Goal: Use online tool/utility: Use online tool/utility

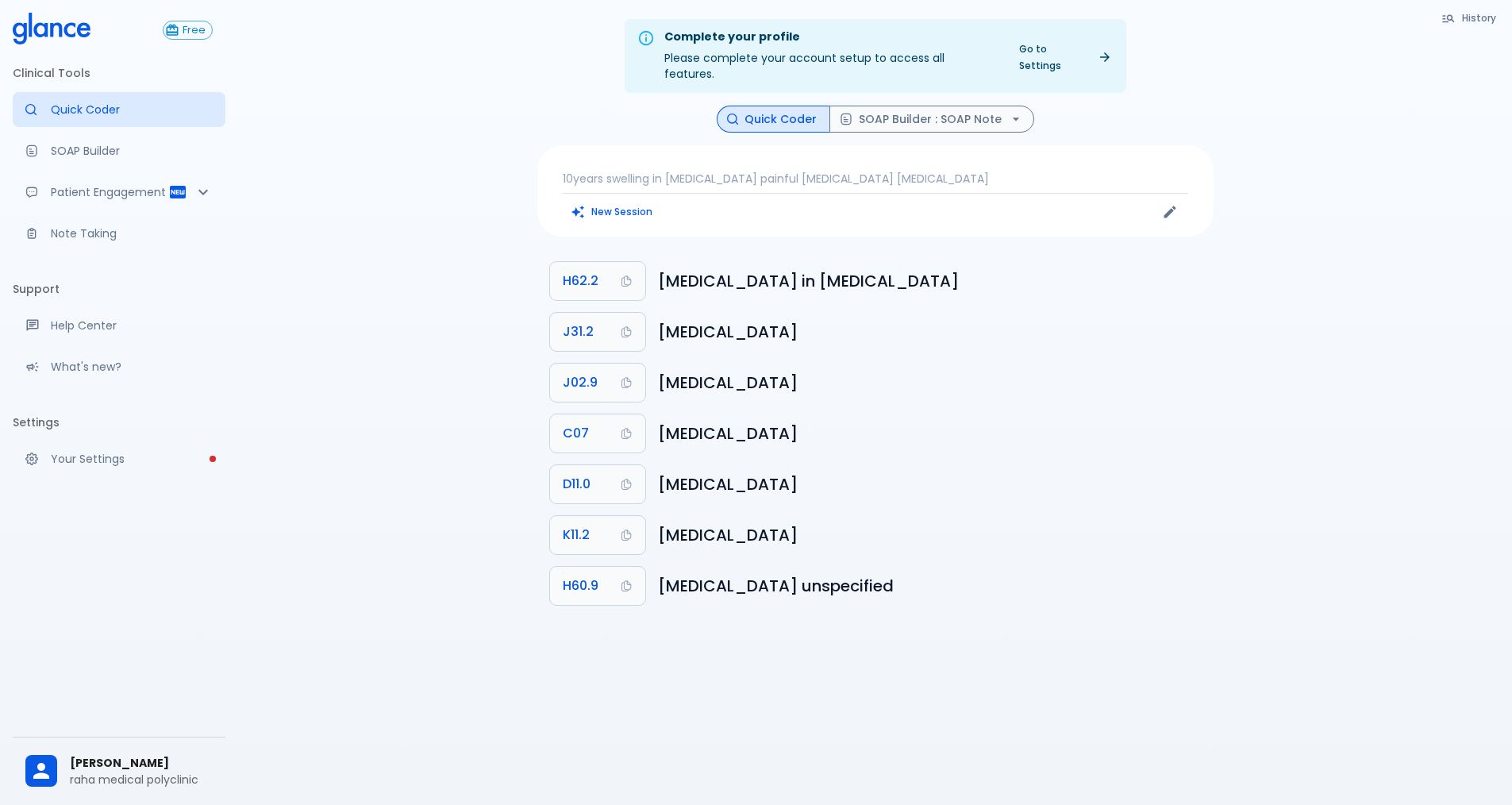
scroll to position [38, 0]
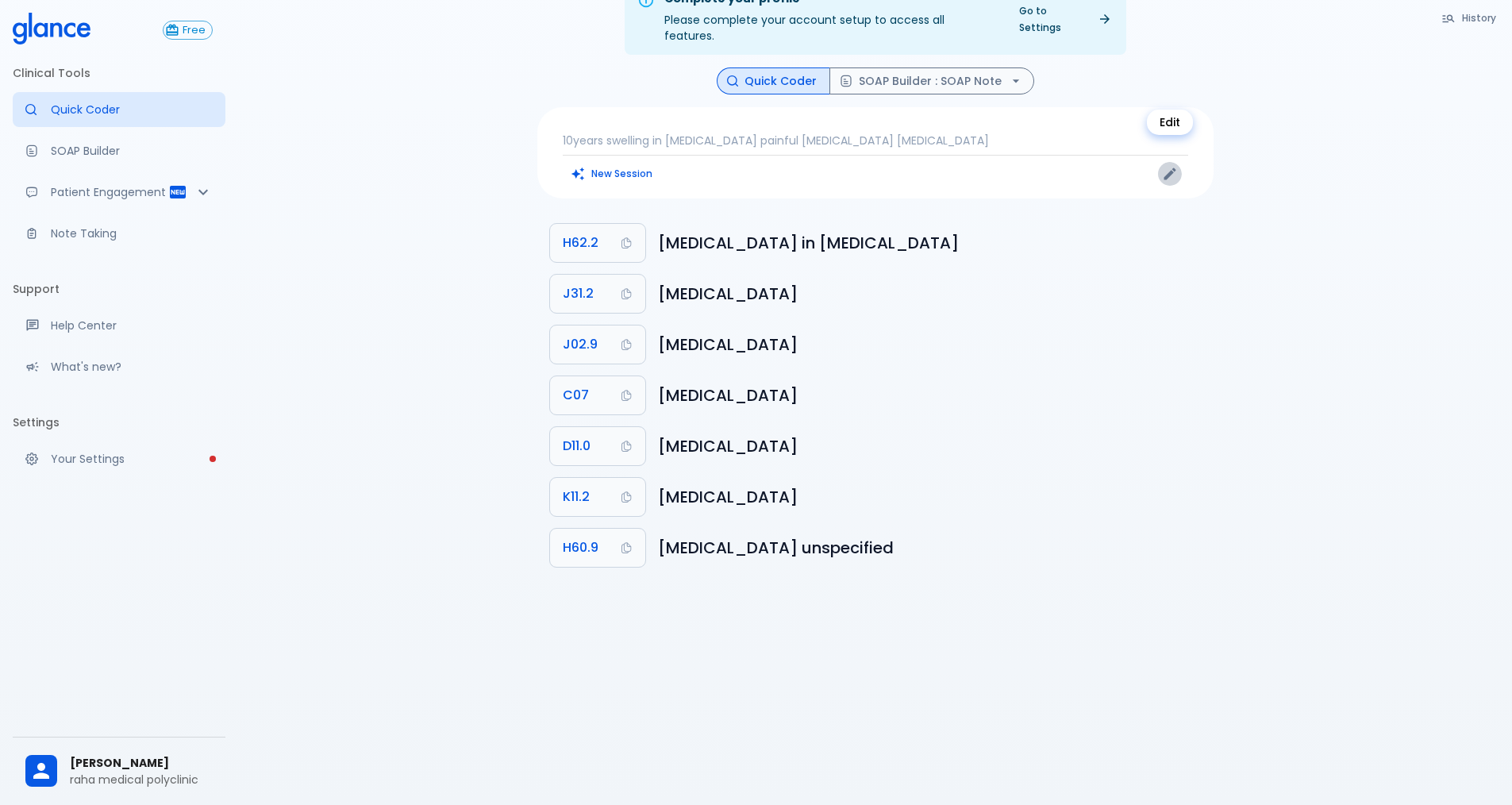
click at [1172, 169] on icon "Edit" at bounding box center [1170, 174] width 11 height 11
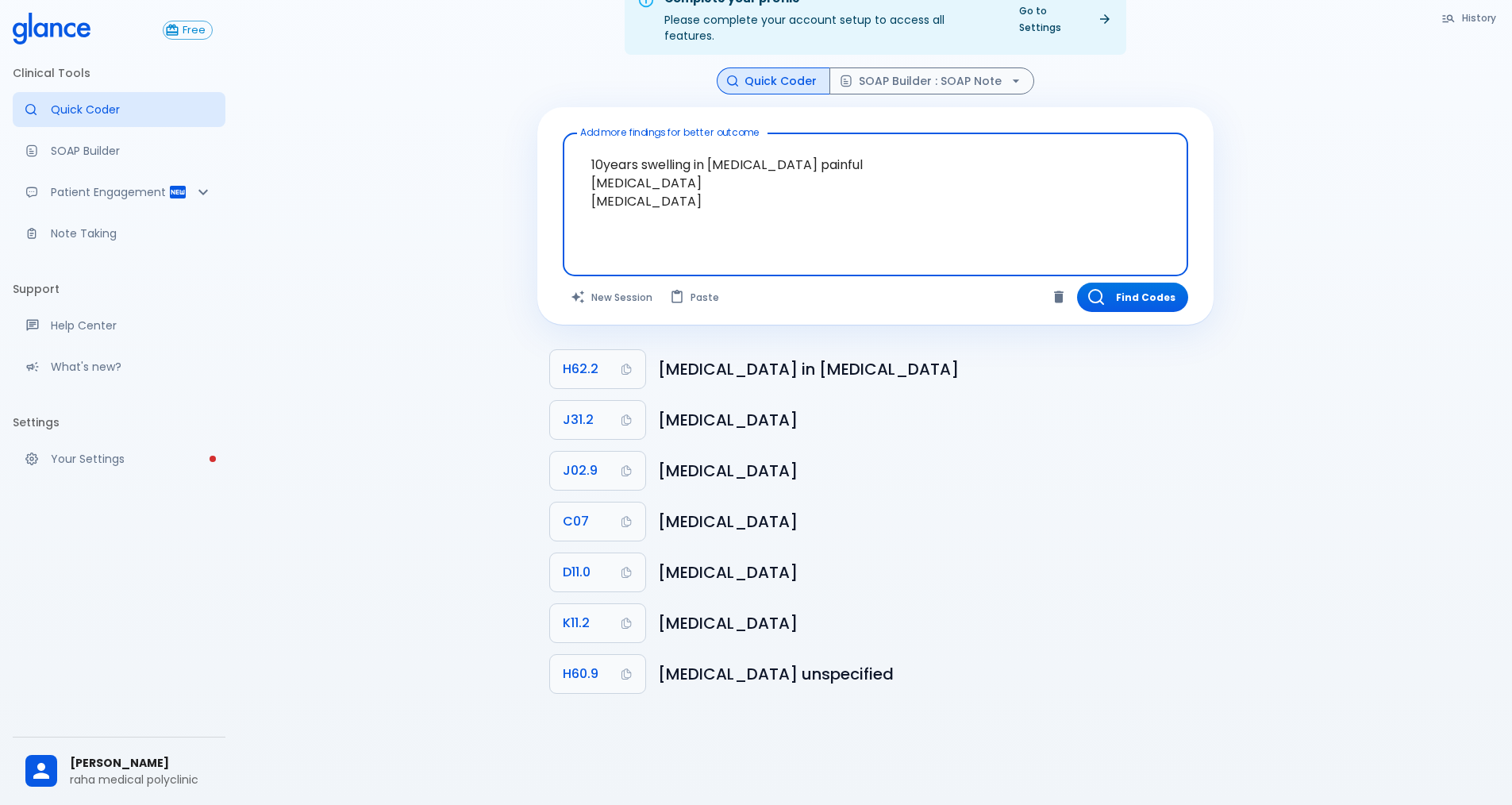
drag, startPoint x: 677, startPoint y: 187, endPoint x: 590, endPoint y: 96, distance: 125.9
click at [590, 107] on div "Add more findings for better outcome 10years swelling in [MEDICAL_DATA] painful…" at bounding box center [876, 215] width 676 height 217
click at [695, 192] on textarea "10years swelling in [MEDICAL_DATA] painful [MEDICAL_DATA] [MEDICAL_DATA]" at bounding box center [875, 192] width 603 height 105
drag, startPoint x: 640, startPoint y: 145, endPoint x: 852, endPoint y: 145, distance: 212.0
click at [852, 145] on textarea "10years swelling in [MEDICAL_DATA] painful [MEDICAL_DATA] [MEDICAL_DATA]" at bounding box center [875, 192] width 603 height 105
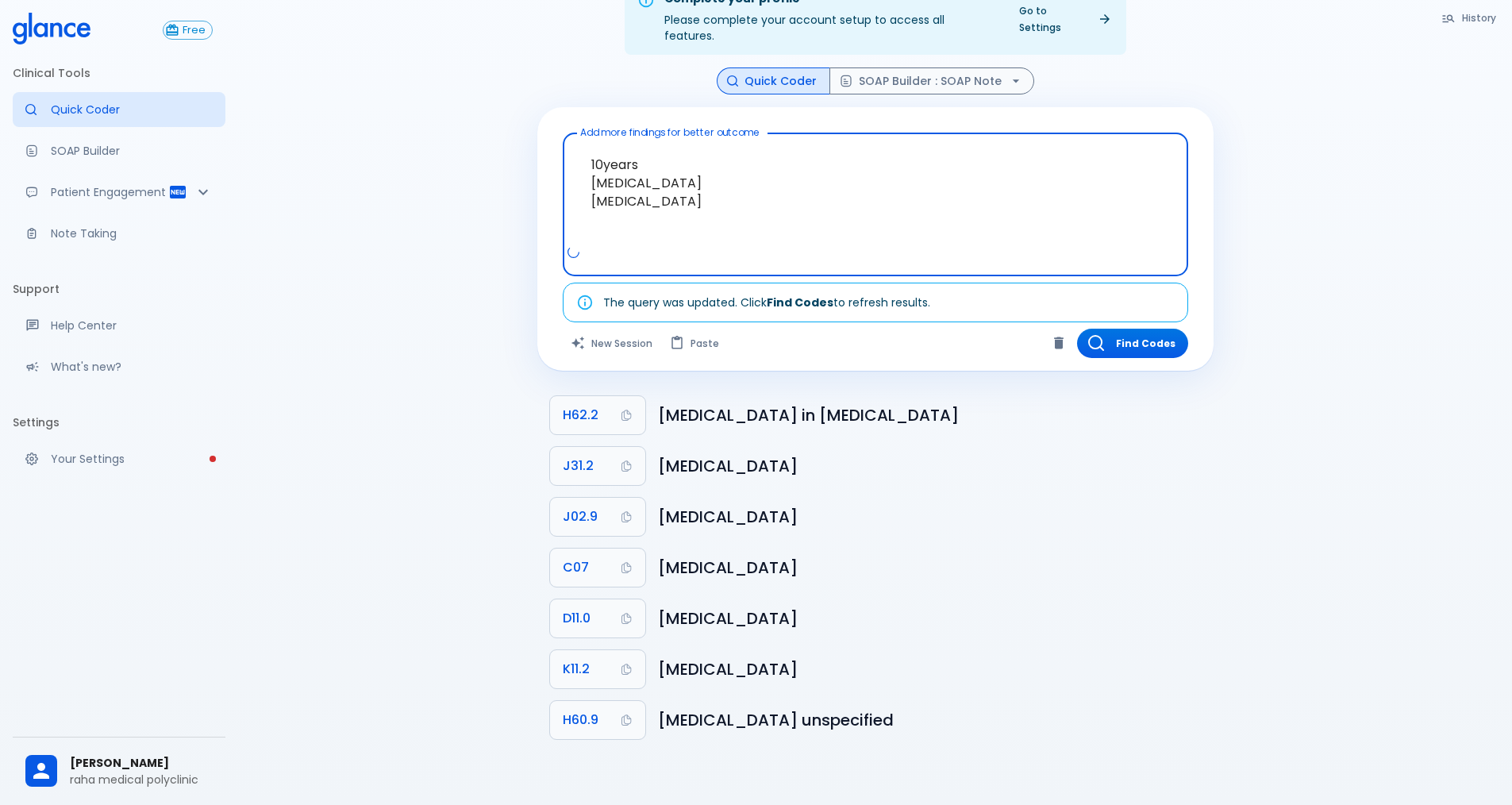
drag, startPoint x: 689, startPoint y: 180, endPoint x: 525, endPoint y: 158, distance: 165.5
click at [525, 158] on div "History Quick Coder SOAP Builder : SOAP Note Add more findings for better outco…" at bounding box center [876, 410] width 715 height 684
click at [606, 223] on textarea "10years [MEDICAL_DATA] [MEDICAL_DATA]" at bounding box center [875, 192] width 603 height 105
drag, startPoint x: 688, startPoint y: 185, endPoint x: 582, endPoint y: 189, distance: 106.1
click at [582, 189] on textarea "10years [MEDICAL_DATA] [MEDICAL_DATA]" at bounding box center [875, 192] width 603 height 105
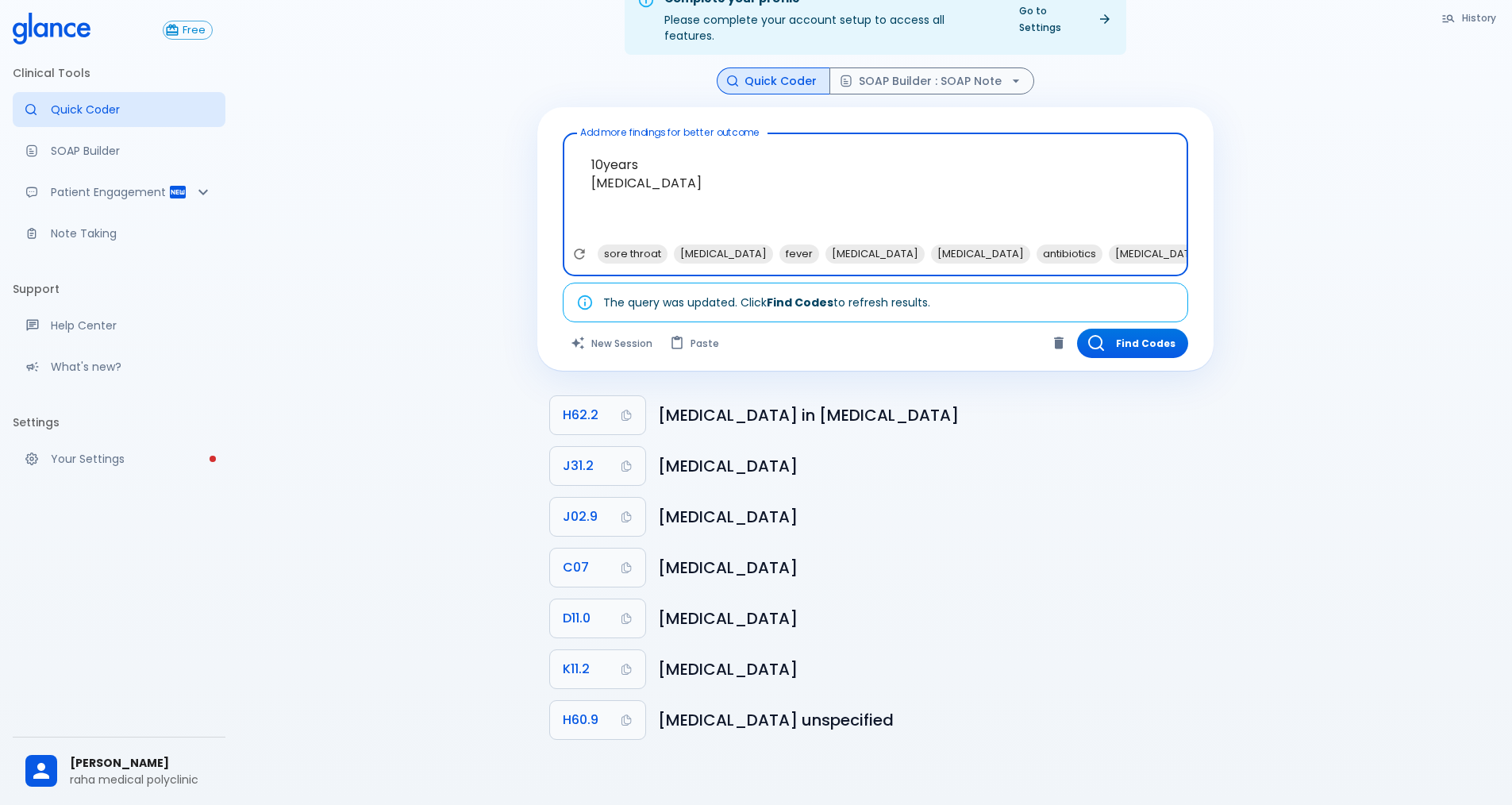
click at [645, 150] on textarea "10years [MEDICAL_DATA]" at bounding box center [875, 192] width 603 height 105
click at [656, 147] on textarea "10years [MEDICAL_DATA]" at bounding box center [875, 192] width 603 height 105
click at [655, 148] on textarea "10years [MEDICAL_DATA]" at bounding box center [875, 192] width 603 height 105
type textarea "10years fever [MEDICAL_DATA]"
click at [1151, 329] on button "Find Codes" at bounding box center [1133, 343] width 111 height 30
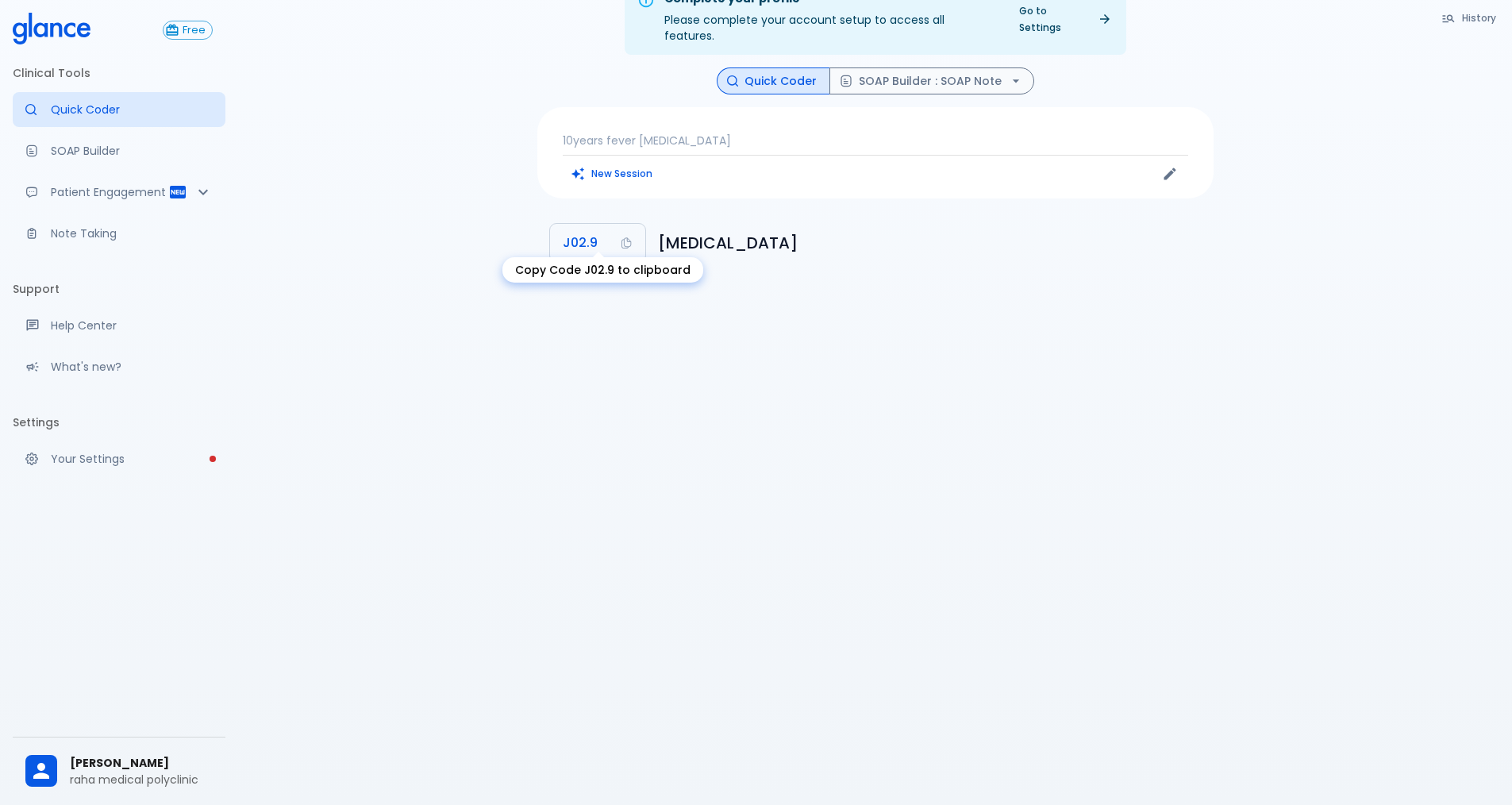
click at [631, 238] on icon "Copy Code J02.9 to clipboard" at bounding box center [626, 244] width 10 height 11
click at [1173, 166] on icon "Edit" at bounding box center [1170, 173] width 16 height 16
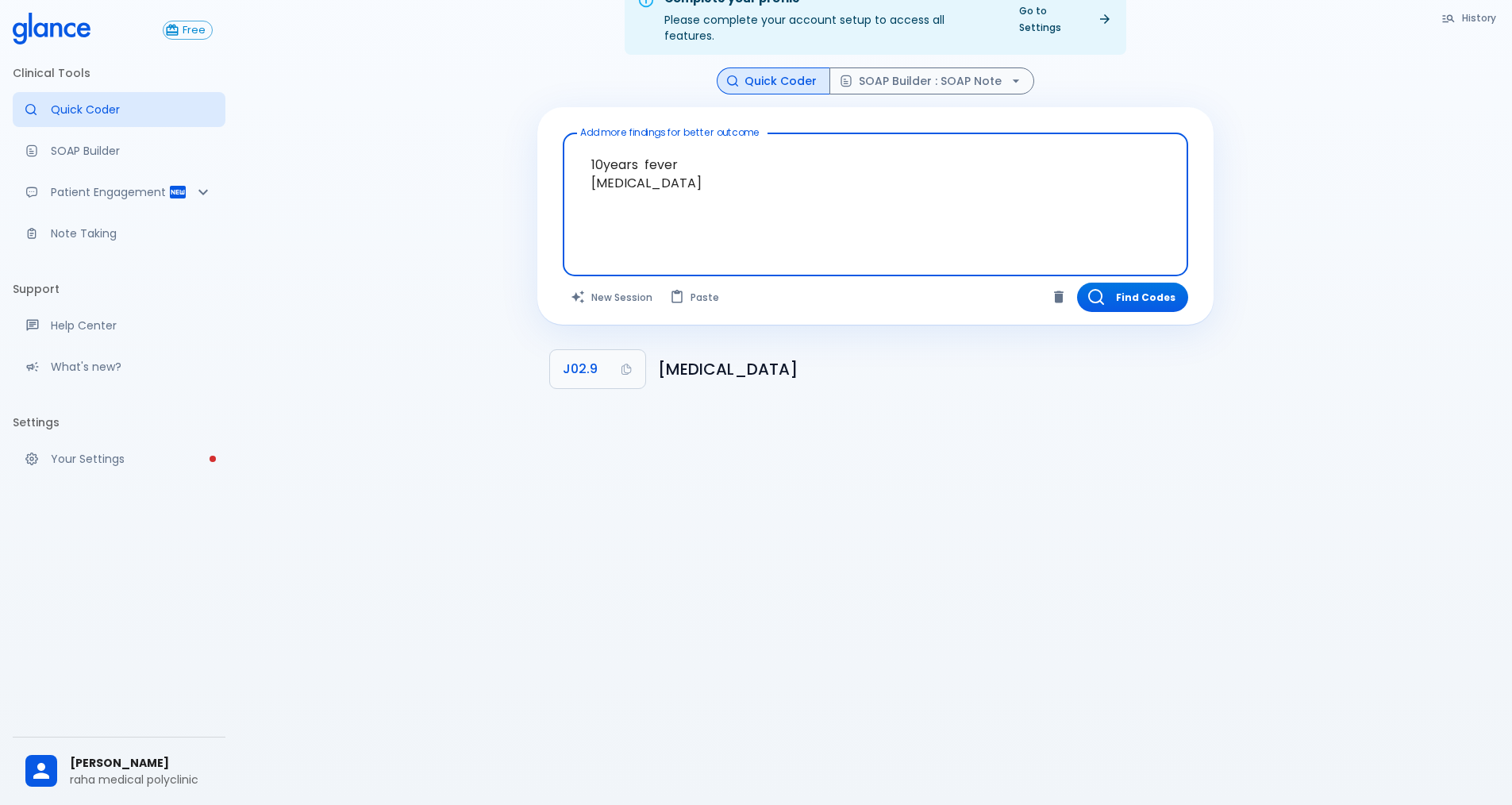
click at [677, 164] on textarea "10years fever [MEDICAL_DATA]" at bounding box center [875, 192] width 603 height 105
click at [677, 140] on textarea "10years fever [MEDICAL_DATA]" at bounding box center [875, 192] width 603 height 105
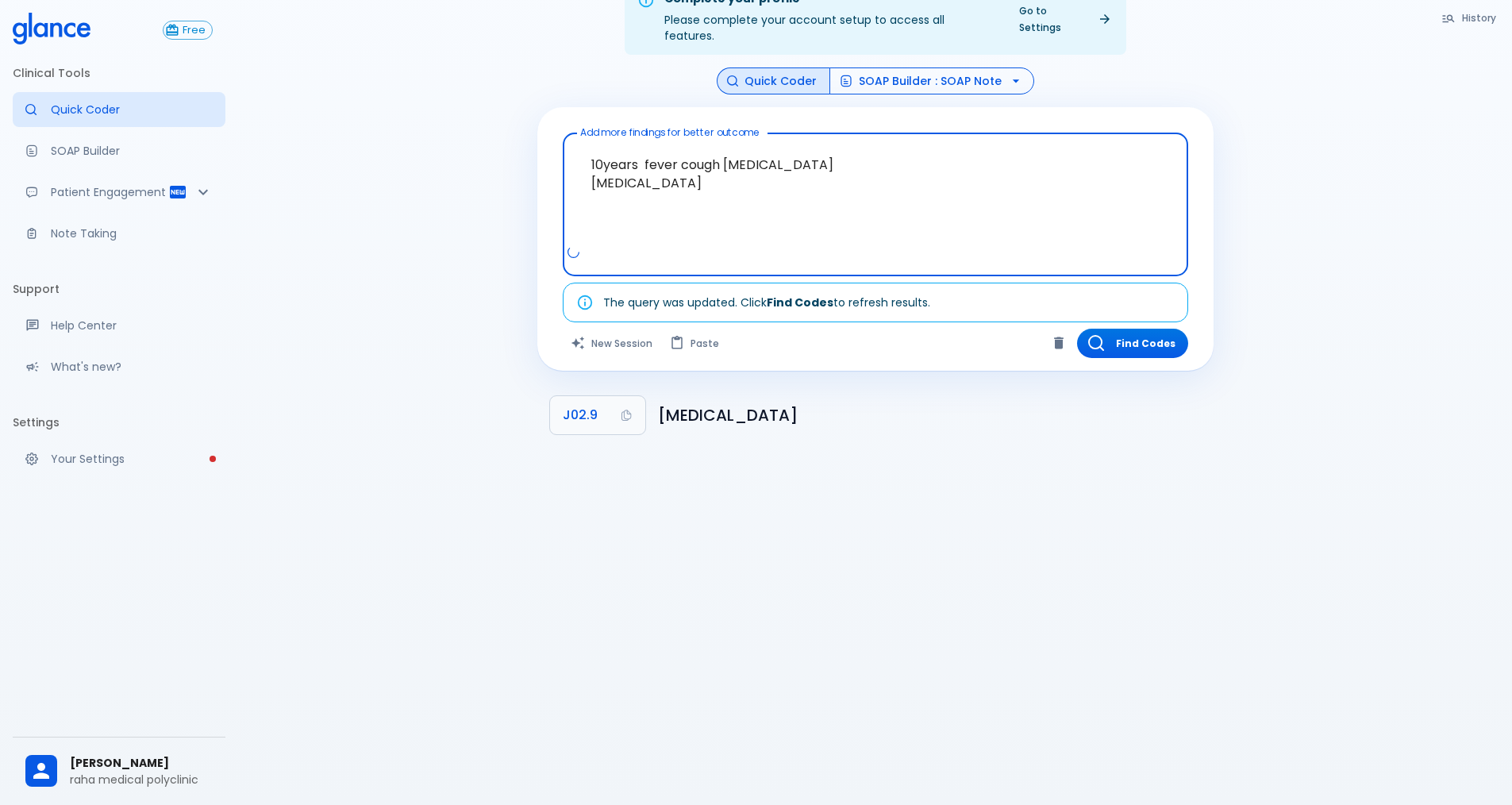
type textarea "10years fever cough [MEDICAL_DATA] [MEDICAL_DATA]"
click at [893, 68] on button "SOAP Builder : SOAP Note" at bounding box center [932, 81] width 205 height 28
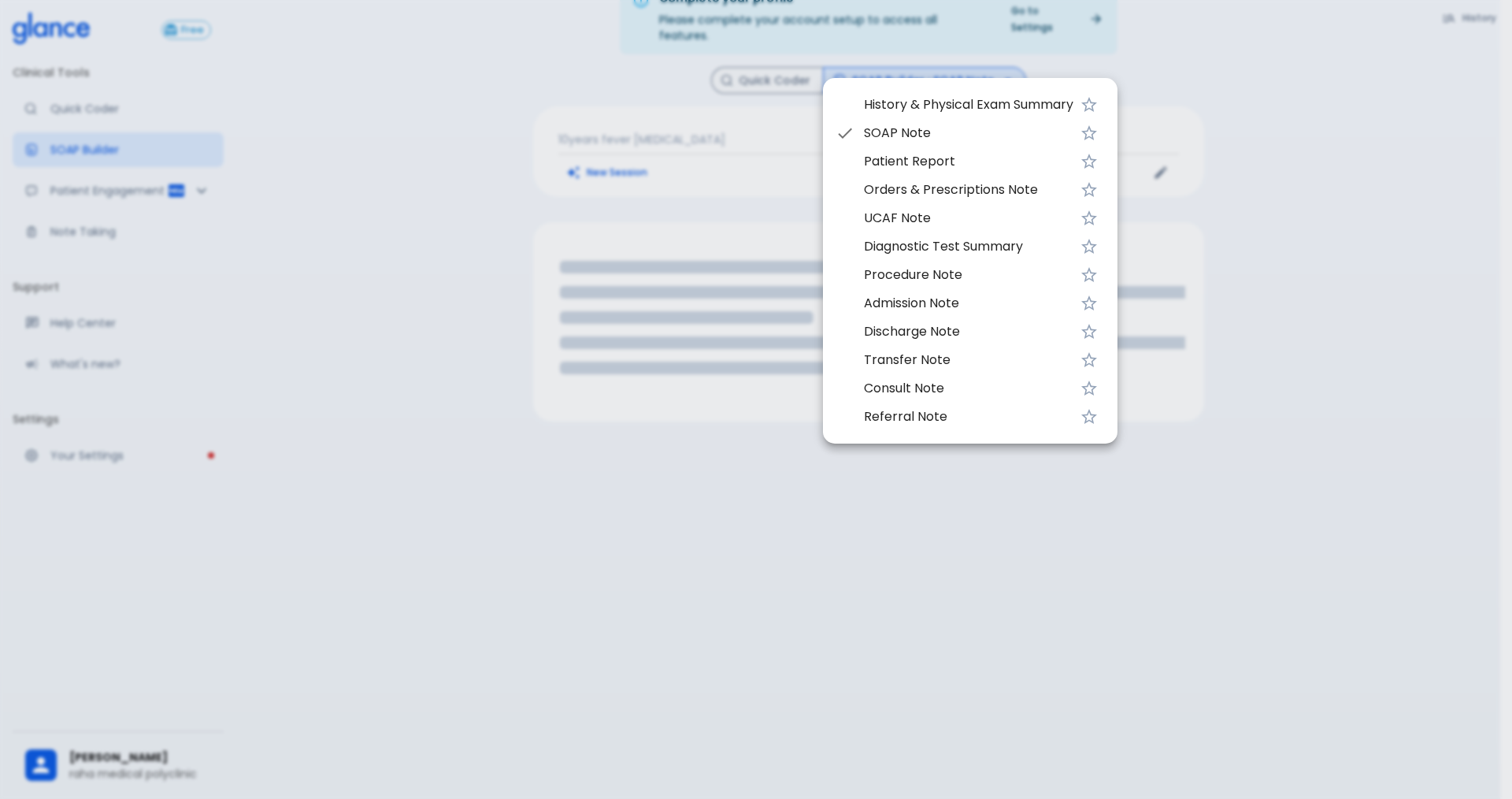
click at [946, 129] on span "SOAP Note" at bounding box center [969, 133] width 210 height 19
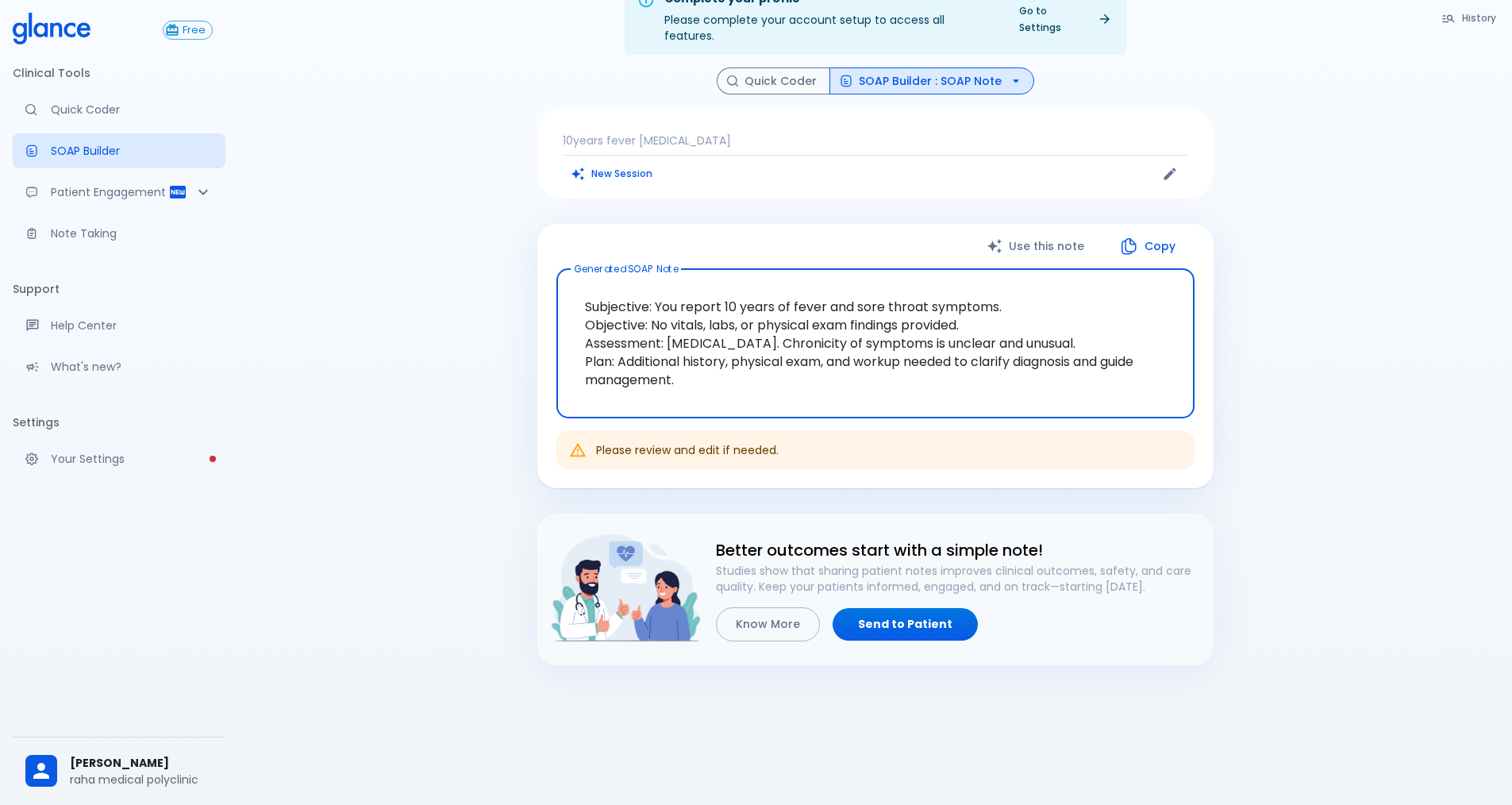
drag, startPoint x: 665, startPoint y: 323, endPoint x: 891, endPoint y: 347, distance: 227.3
click at [891, 347] on textarea "Subjective: You report 10 years of fever and sore throat symptoms. Objective: N…" at bounding box center [876, 343] width 616 height 123
click at [912, 376] on textarea "Subjective: You report 10 years of fever and sore throat symptoms. Objective: N…" at bounding box center [876, 343] width 616 height 123
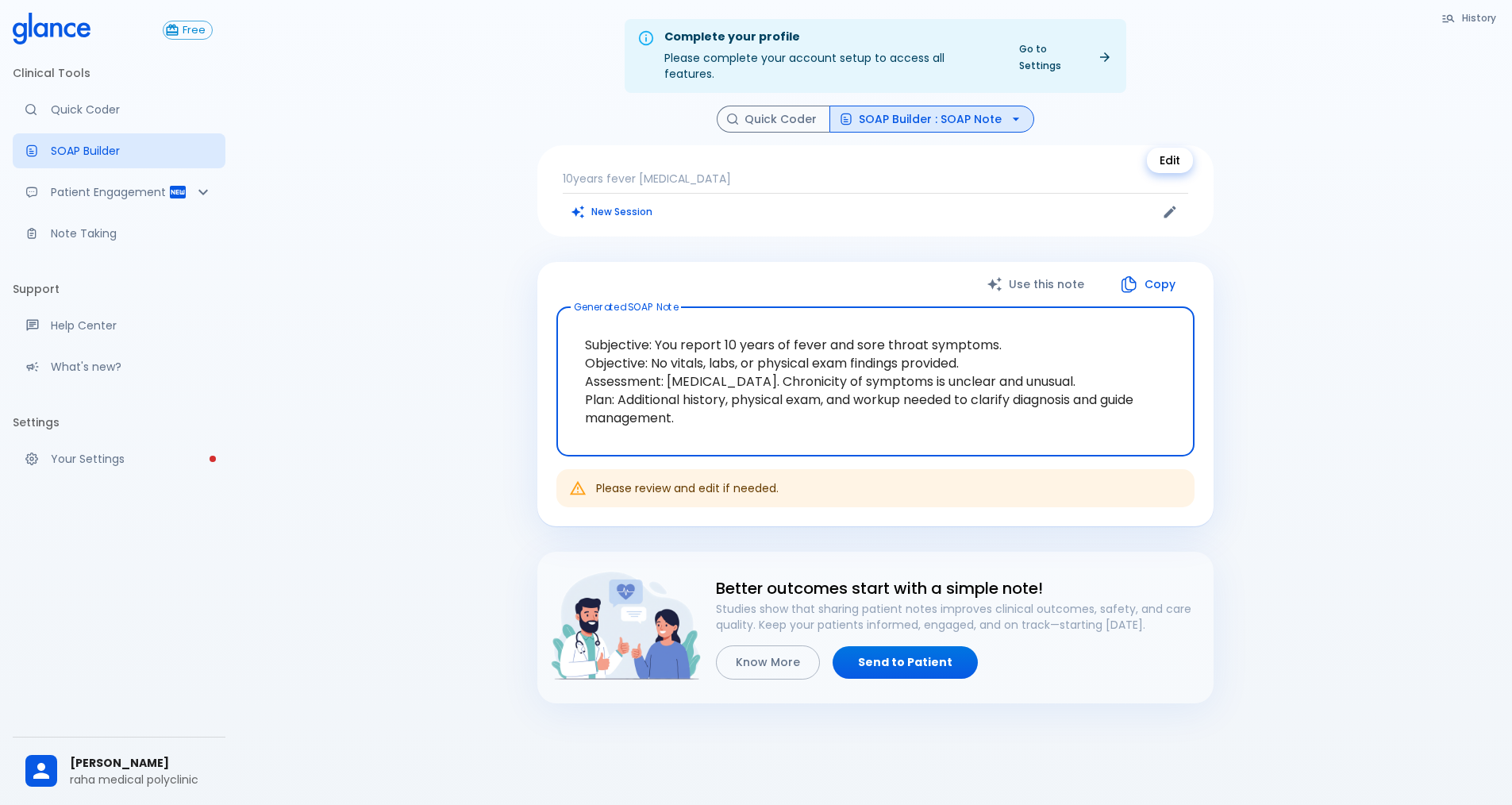
click at [1169, 204] on icon "Edit" at bounding box center [1170, 211] width 16 height 16
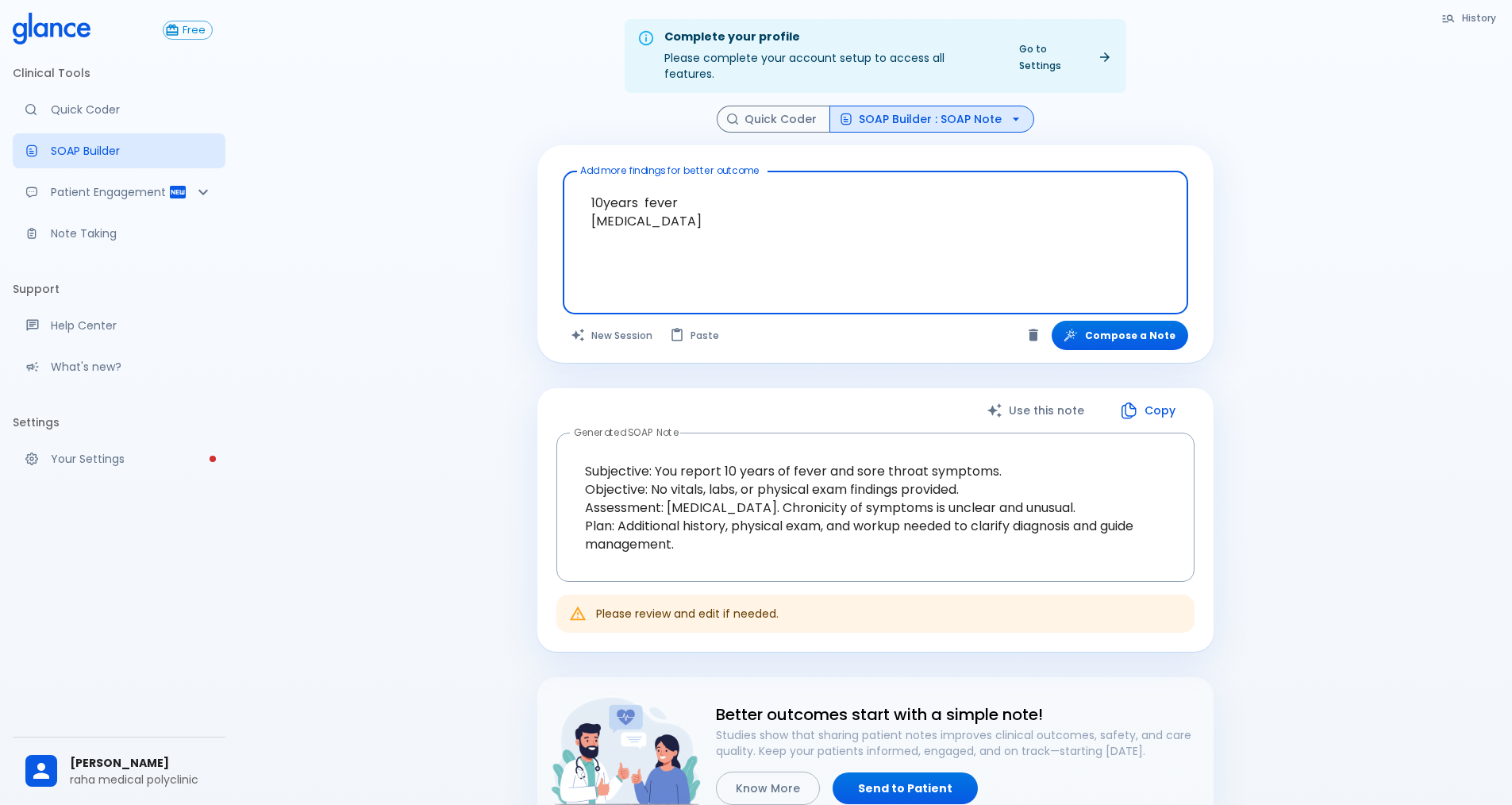
click at [685, 187] on textarea "10years fever [MEDICAL_DATA]" at bounding box center [875, 231] width 603 height 105
drag, startPoint x: 669, startPoint y: 203, endPoint x: 572, endPoint y: 159, distance: 106.5
click at [572, 171] on div "10years fever [MEDICAL_DATA] x Add more findings for better outcome" at bounding box center [876, 242] width 626 height 144
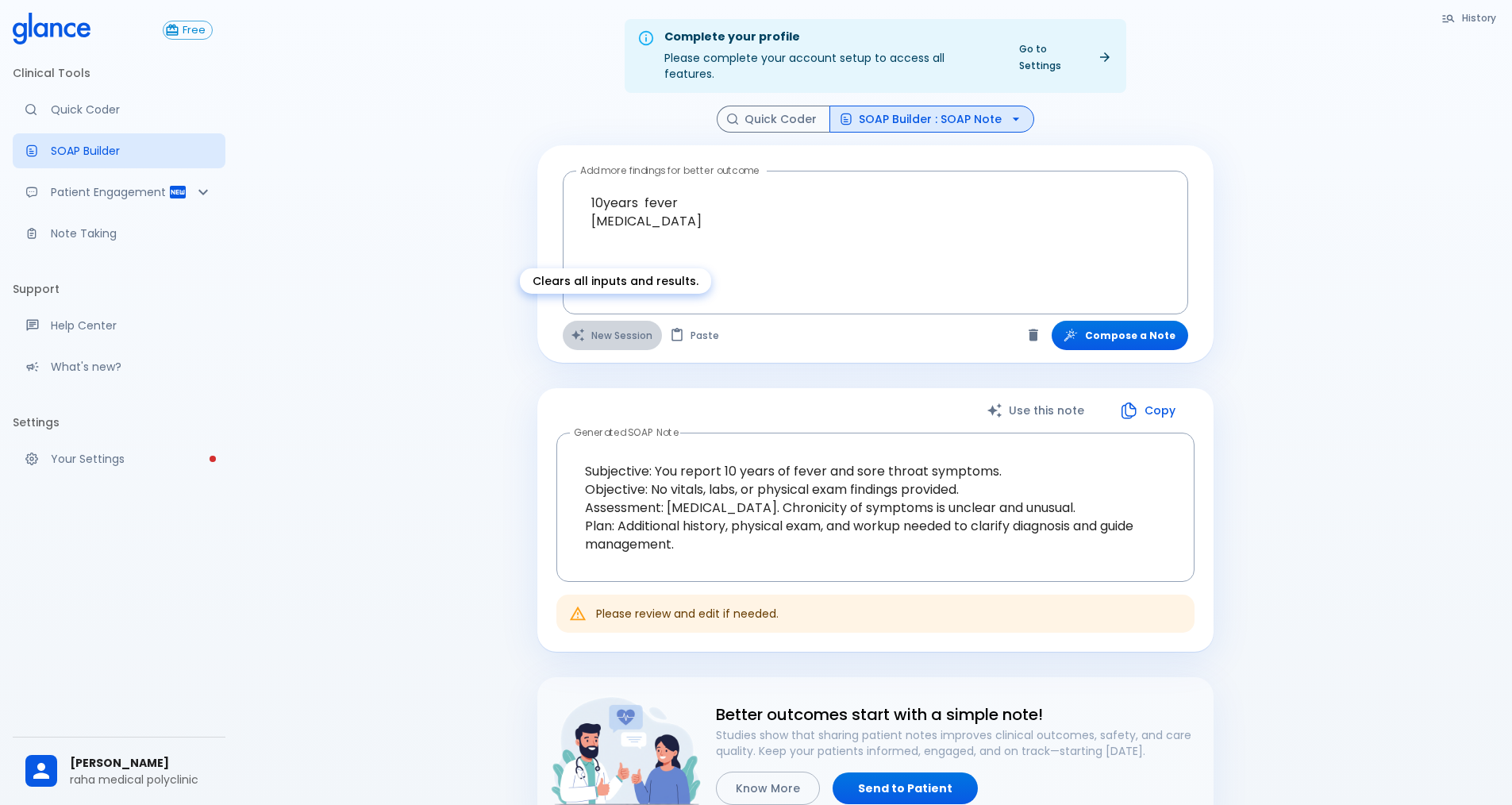
click at [596, 321] on button "New Session" at bounding box center [613, 335] width 99 height 30
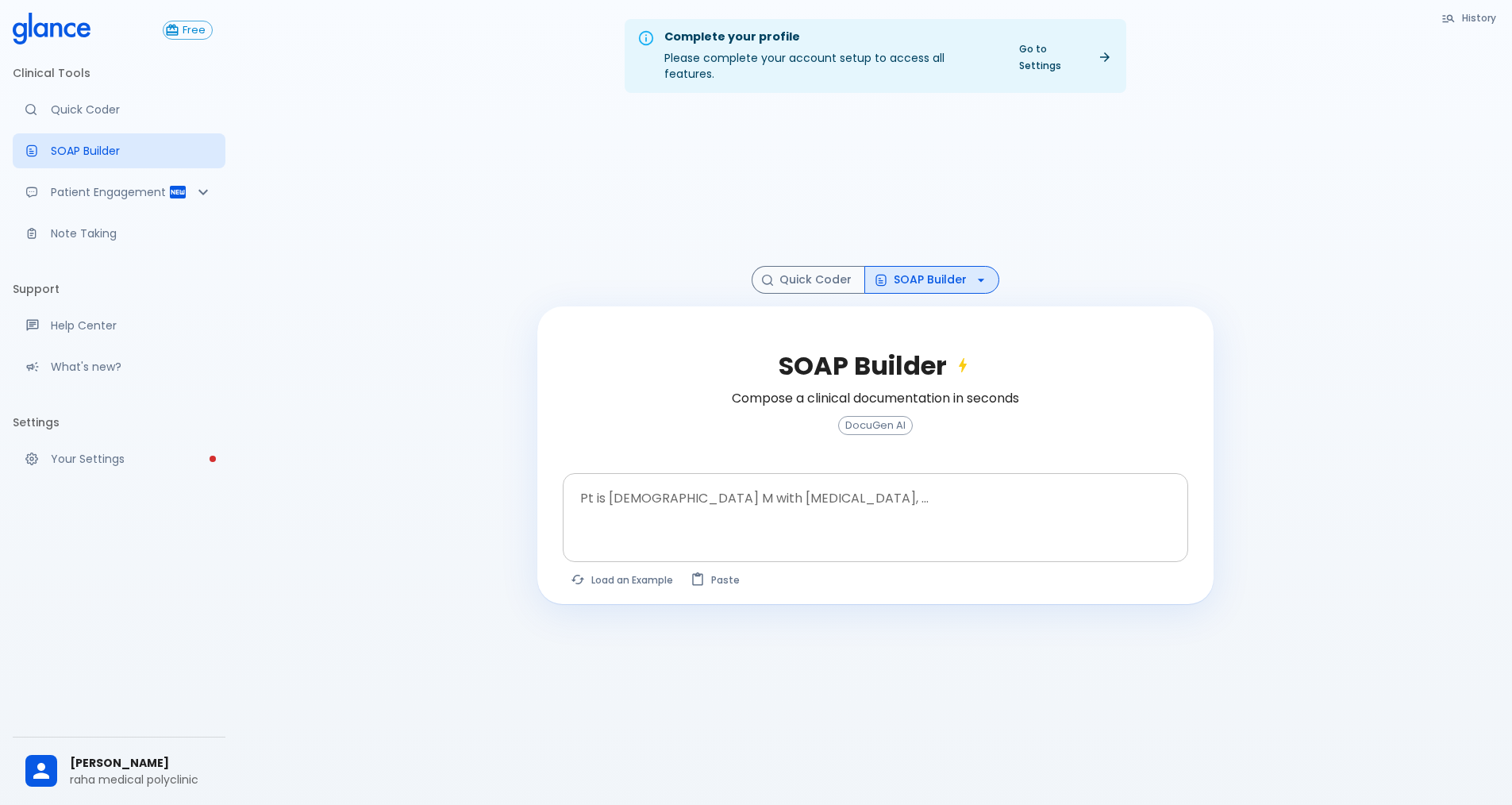
click at [636, 498] on textarea at bounding box center [875, 505] width 603 height 50
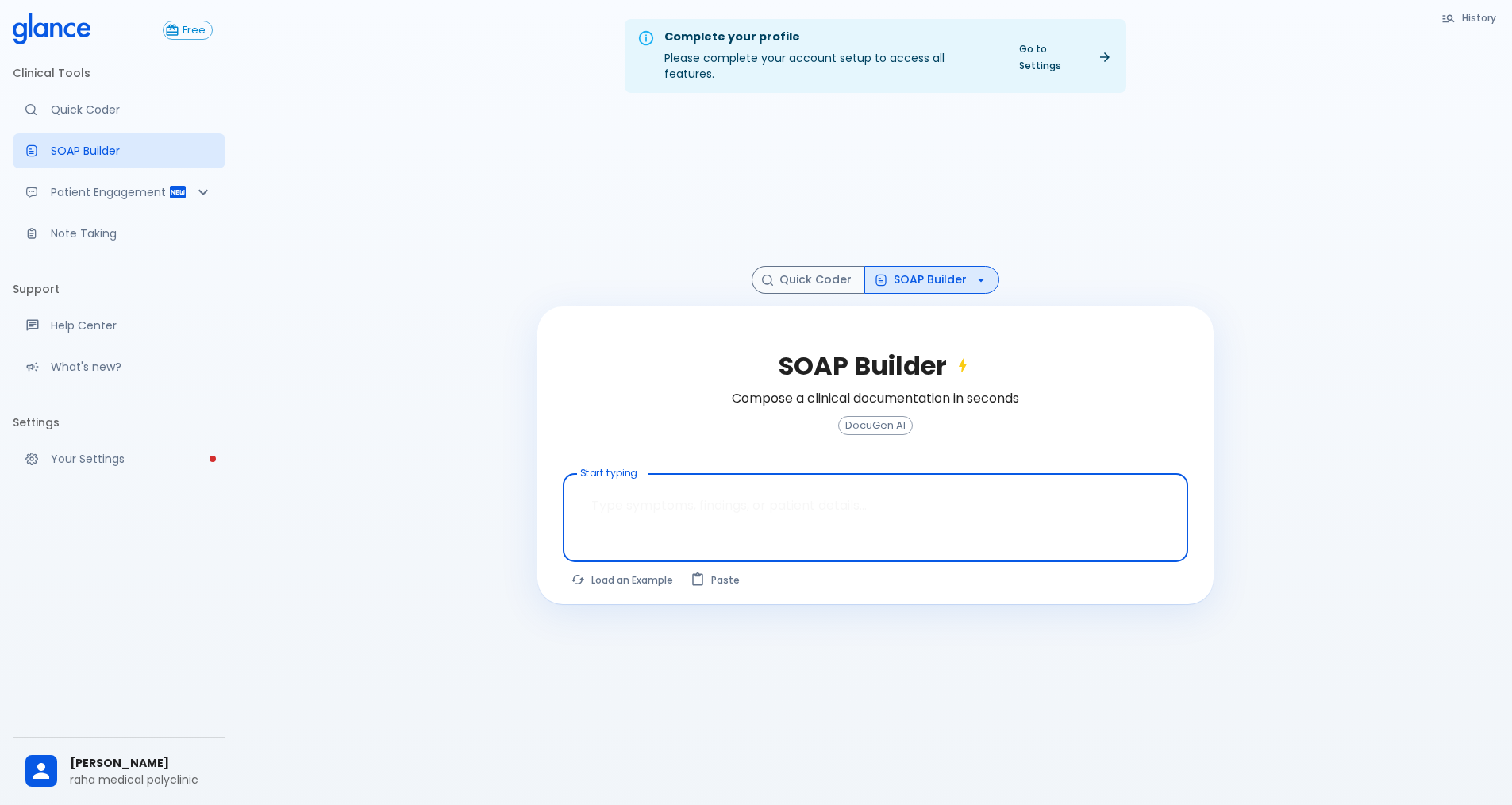
paste textarea "10years fever [MEDICAL_DATA]"
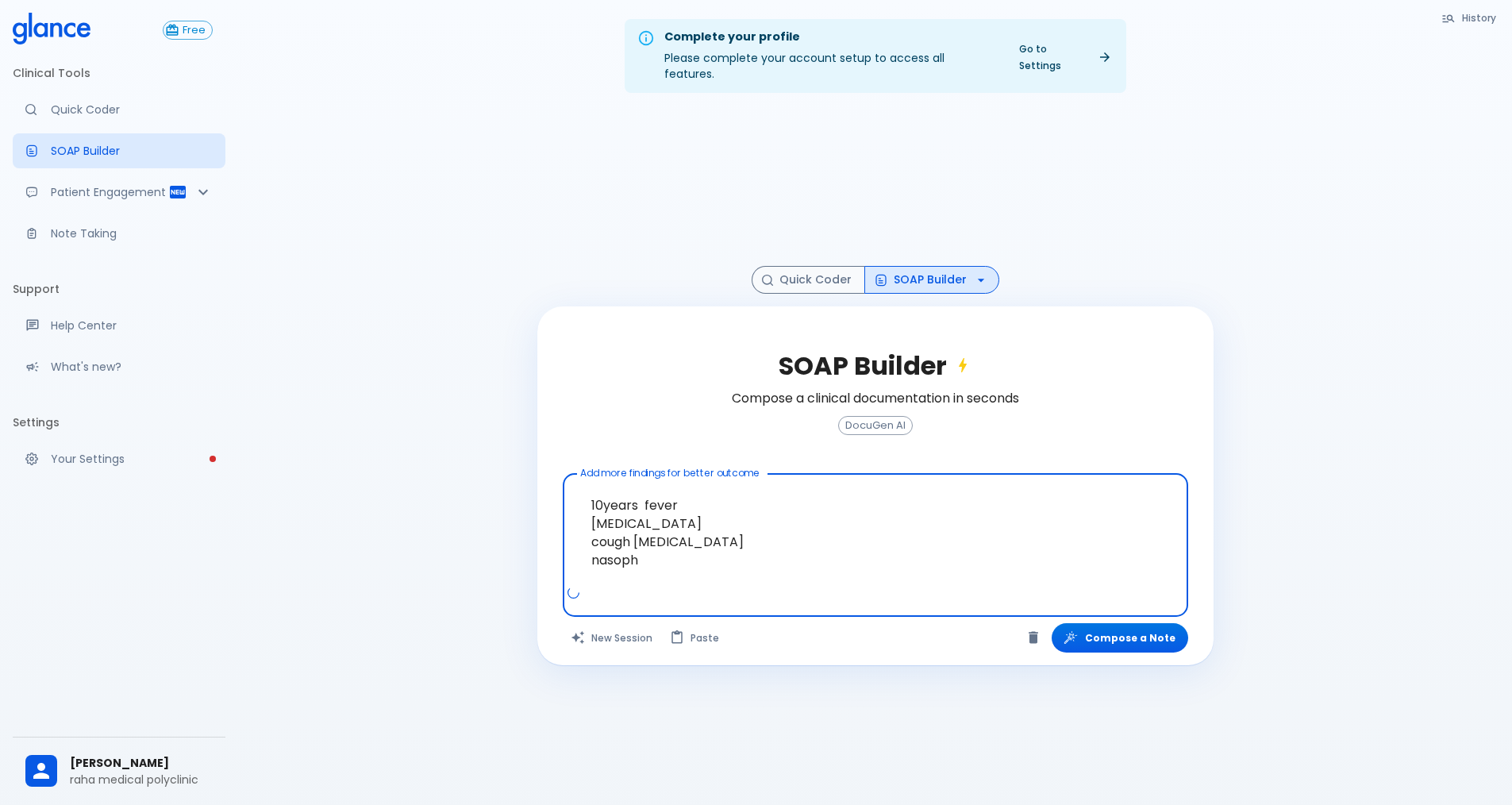
click at [652, 585] on div at bounding box center [877, 599] width 619 height 29
click at [648, 542] on textarea "10years fever [MEDICAL_DATA] cough [MEDICAL_DATA] nasoph" at bounding box center [875, 533] width 603 height 105
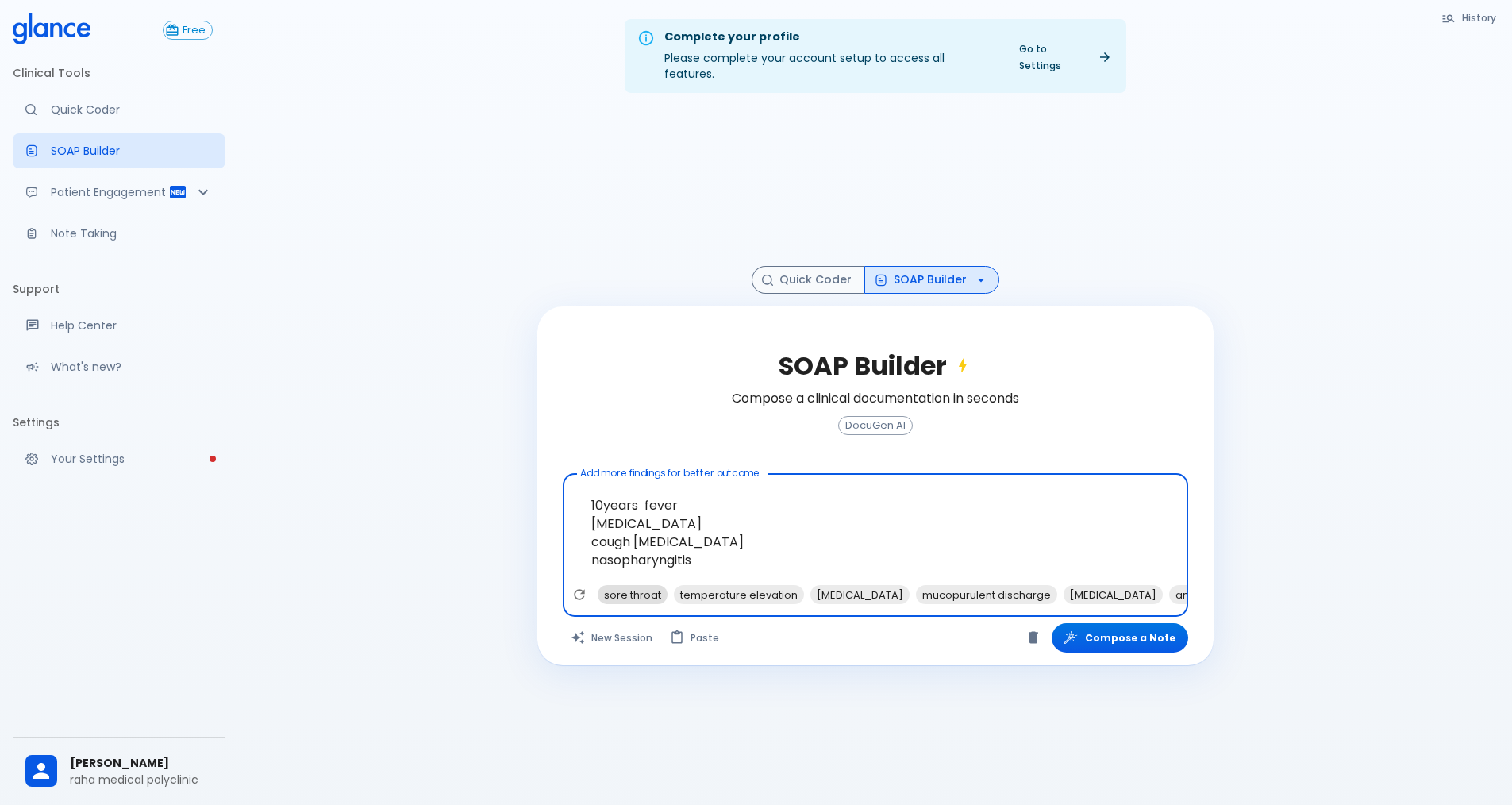
click at [635, 586] on span "sore throat" at bounding box center [632, 594] width 70 height 18
click at [640, 586] on span "temperature elevation" at bounding box center [662, 594] width 131 height 18
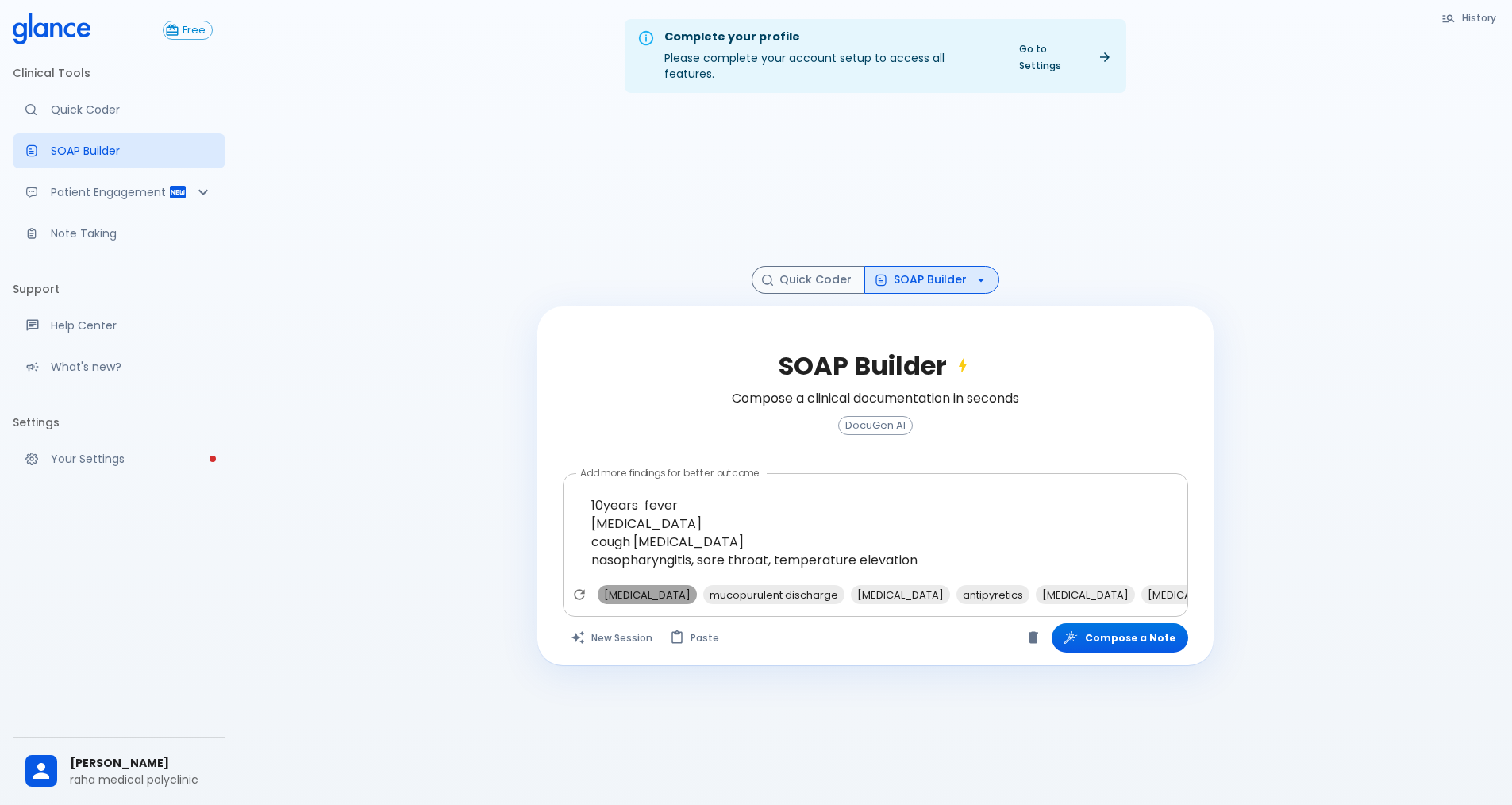
click at [657, 586] on span "[MEDICAL_DATA]" at bounding box center [647, 594] width 99 height 18
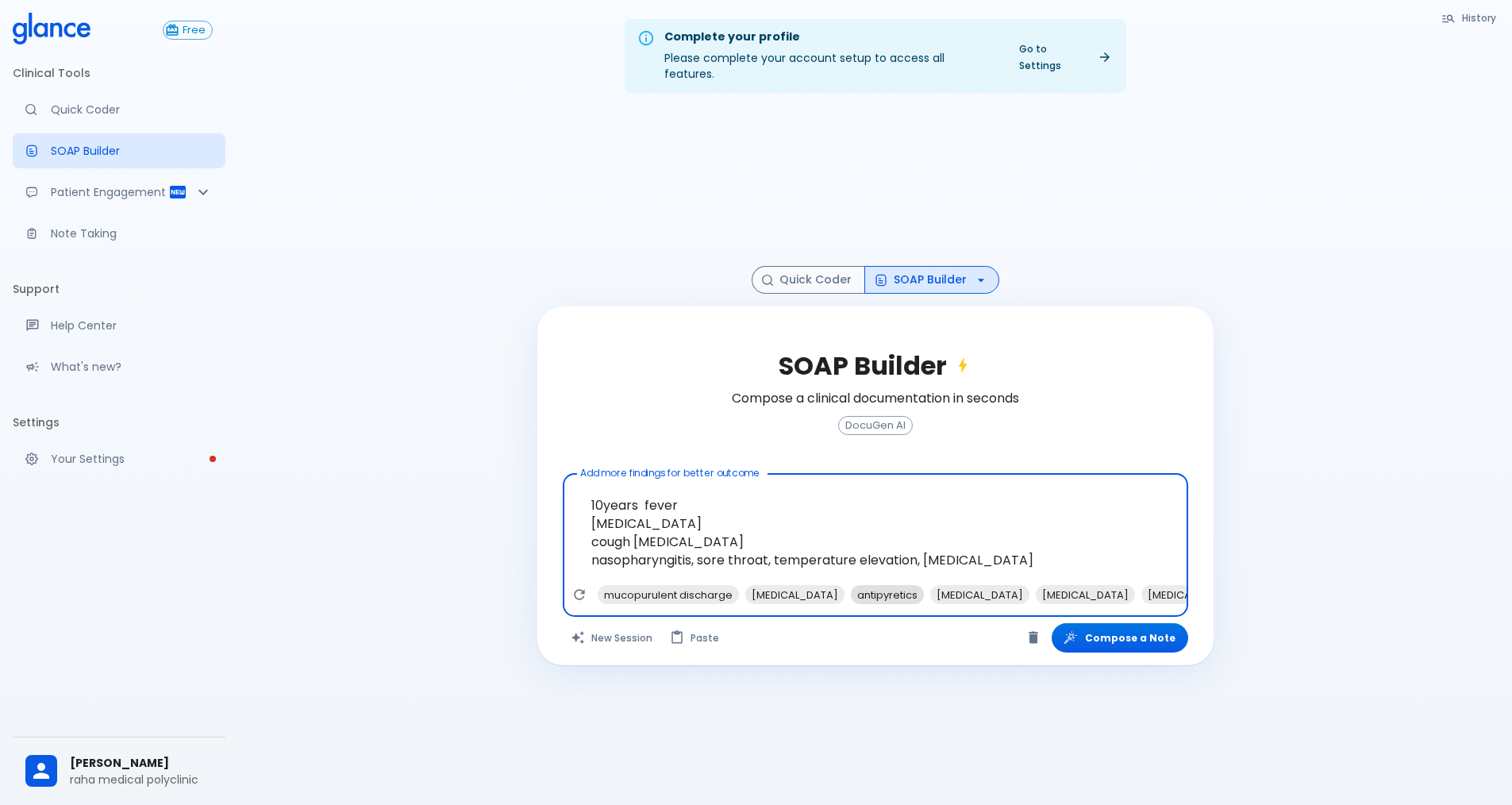
click at [857, 586] on span "antipyretics" at bounding box center [887, 594] width 73 height 18
click at [859, 586] on span "[MEDICAL_DATA]" at bounding box center [900, 594] width 99 height 18
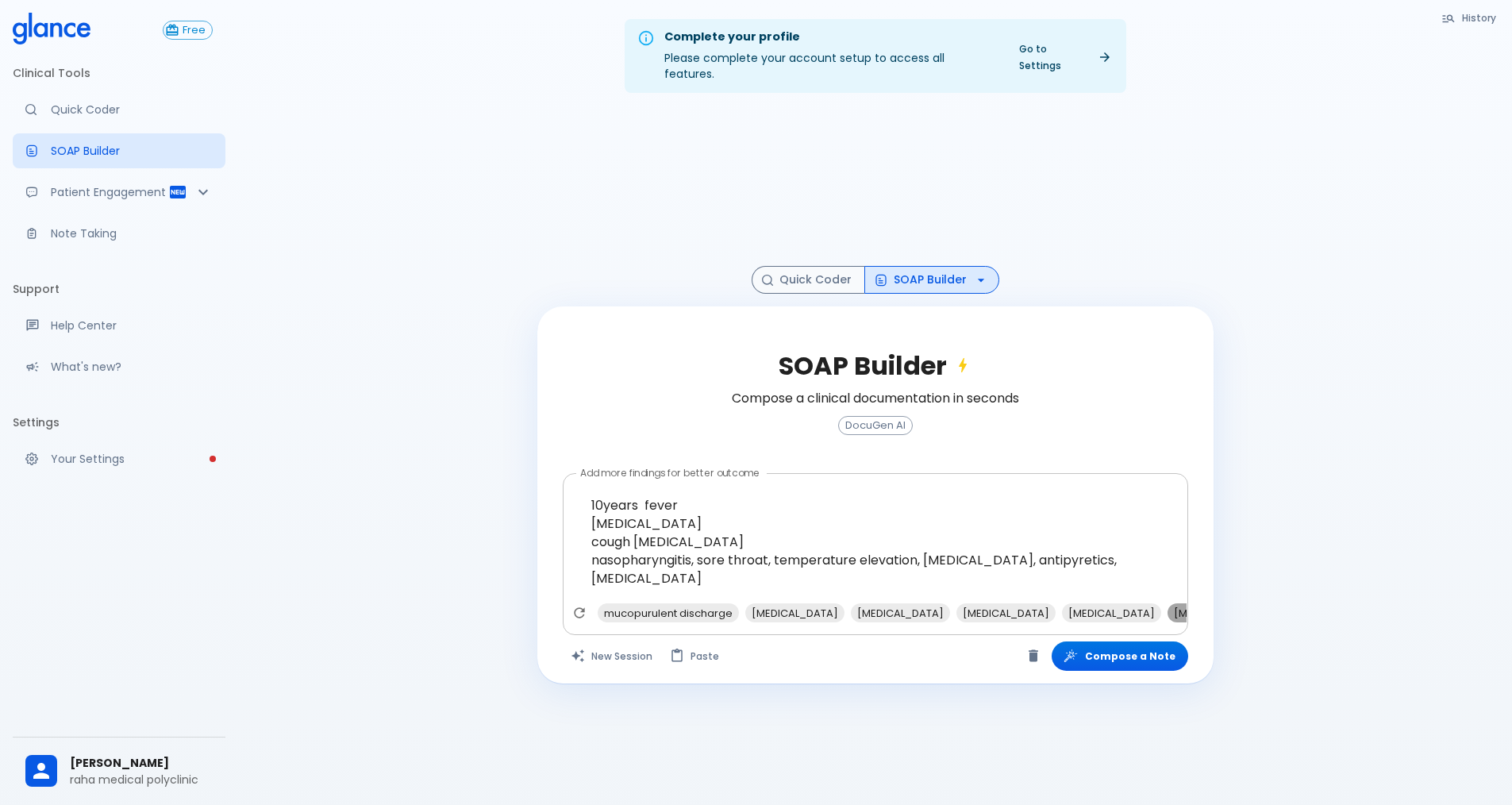
click at [1170, 604] on span "[MEDICAL_DATA]" at bounding box center [1218, 613] width 99 height 18
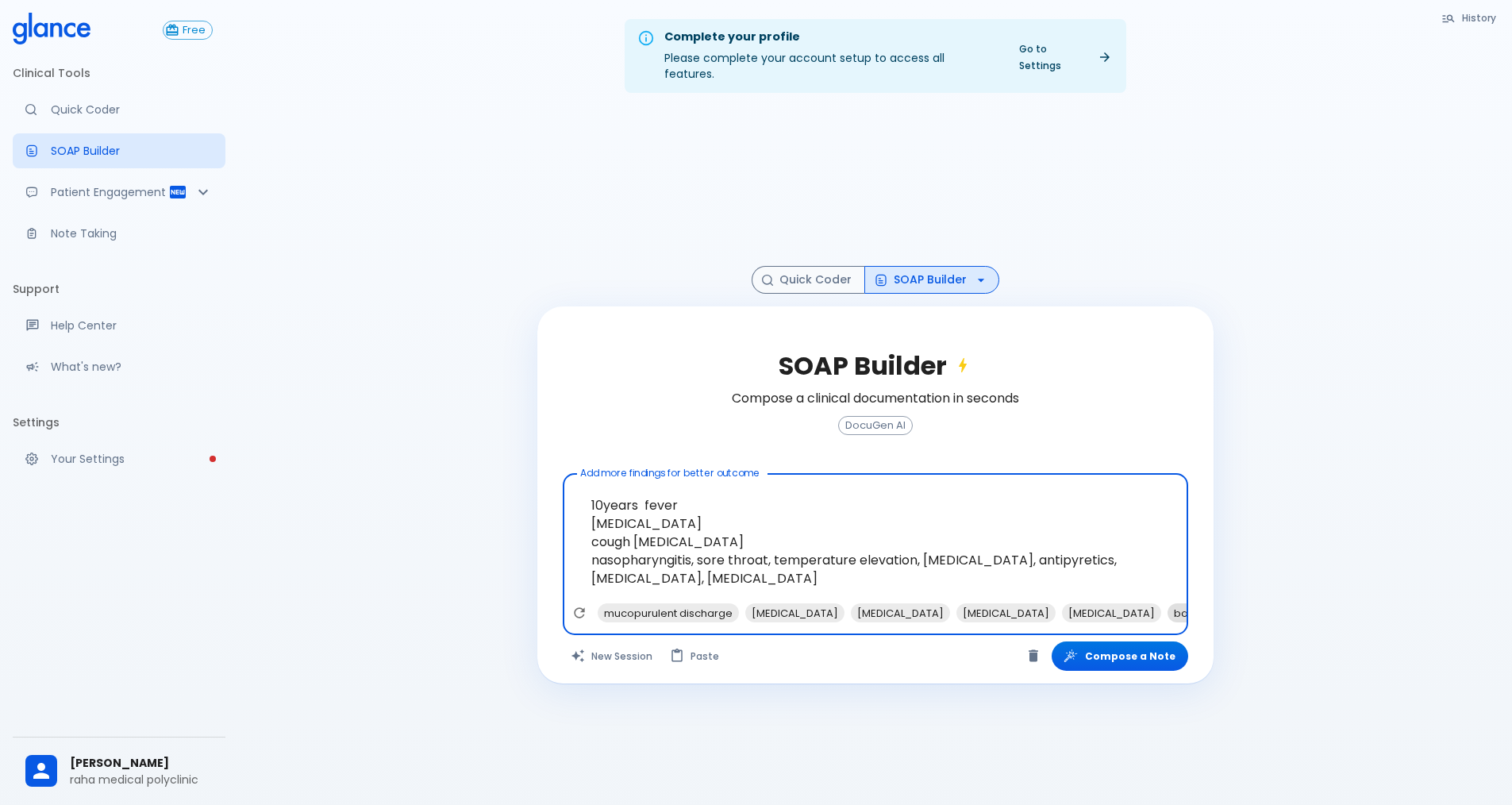
click at [1168, 604] on span "bacterial infection" at bounding box center [1221, 613] width 107 height 18
type textarea "10years fever [MEDICAL_DATA] cough [MEDICAL_DATA] nasopharyngitis, sore throat,…"
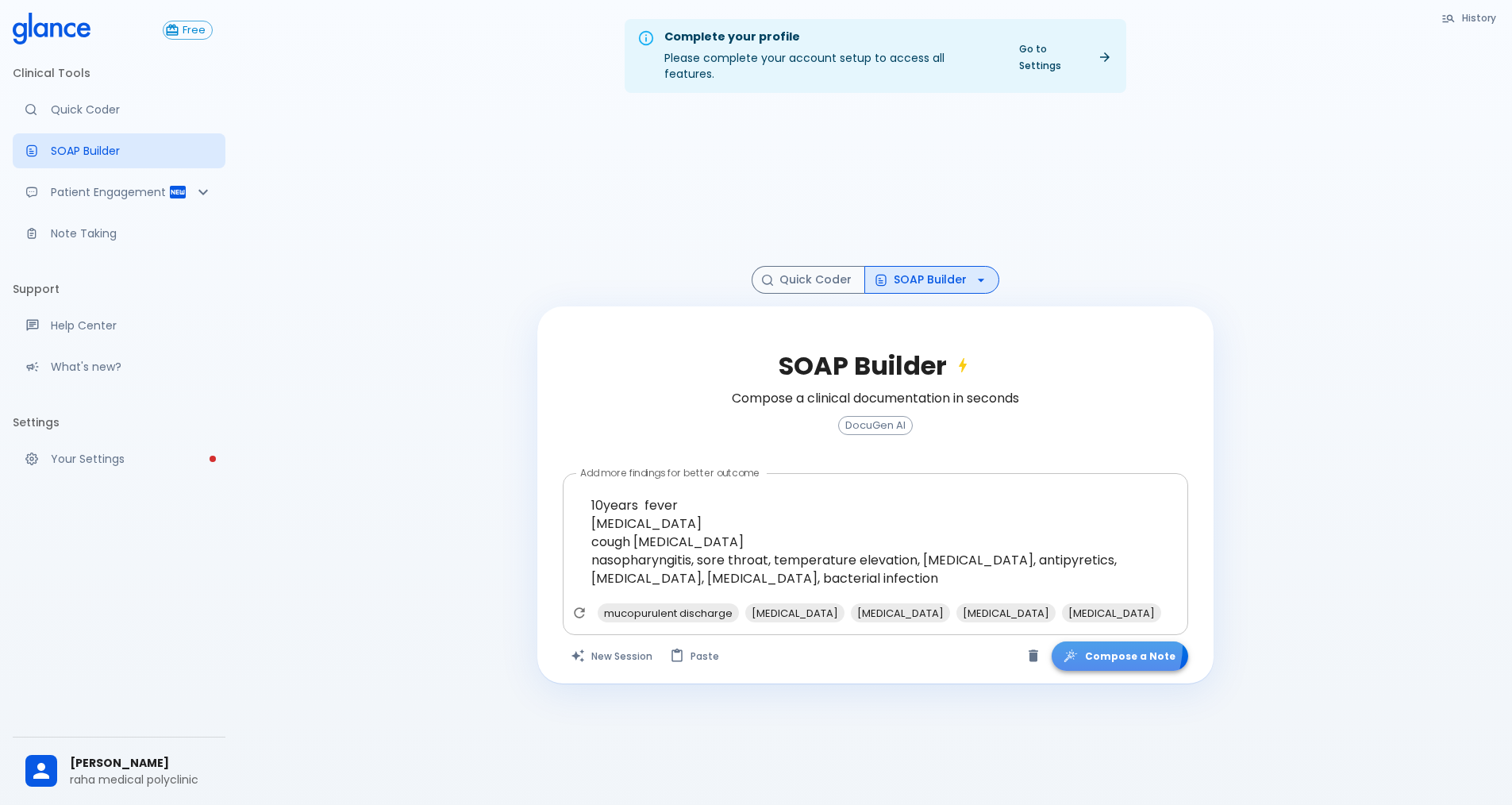
click at [1100, 641] on button "Compose a Note" at bounding box center [1119, 655] width 136 height 30
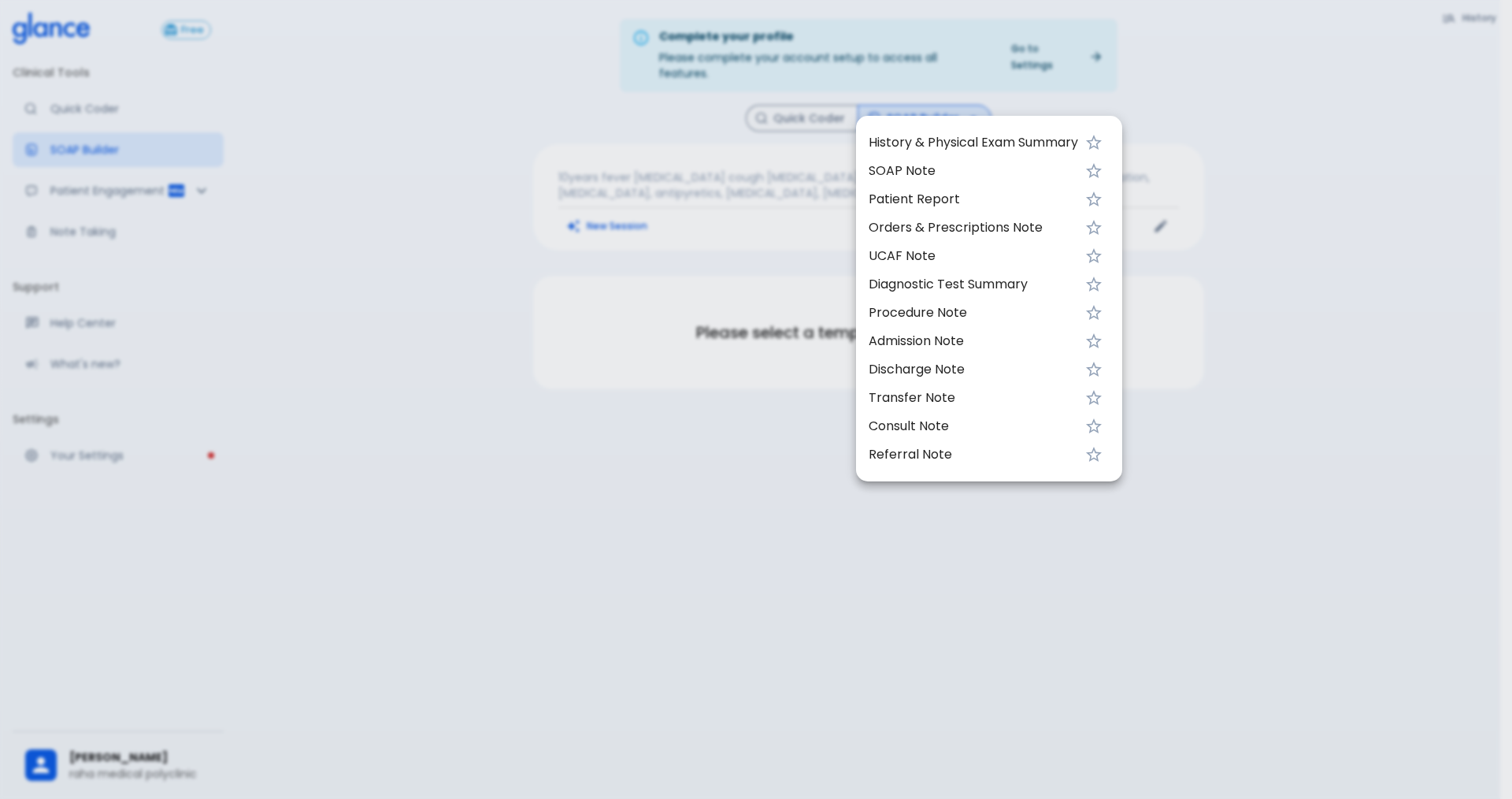
click at [793, 430] on div at bounding box center [756, 399] width 1512 height 799
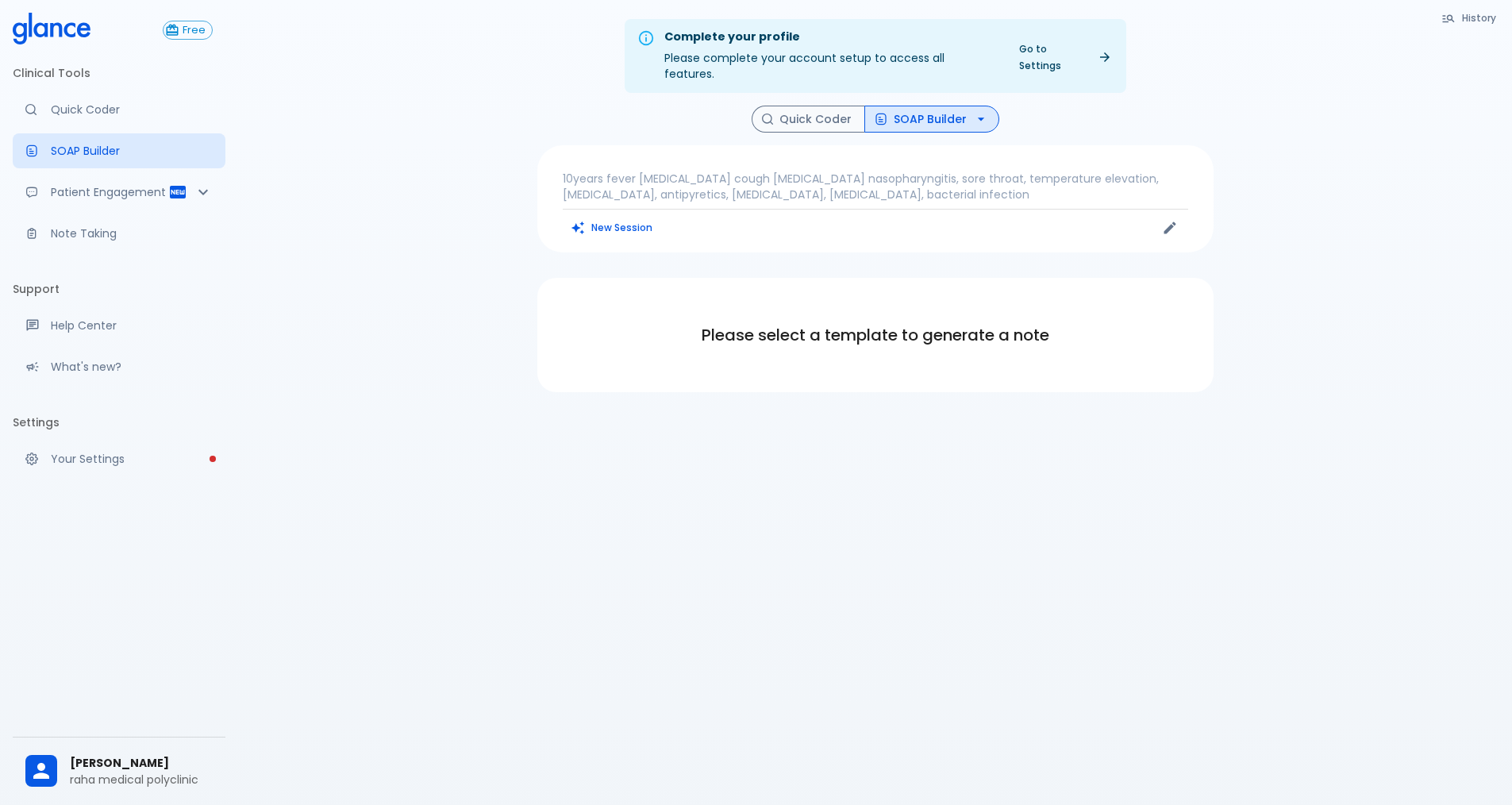
click at [903, 106] on button "SOAP Builder" at bounding box center [932, 119] width 135 height 28
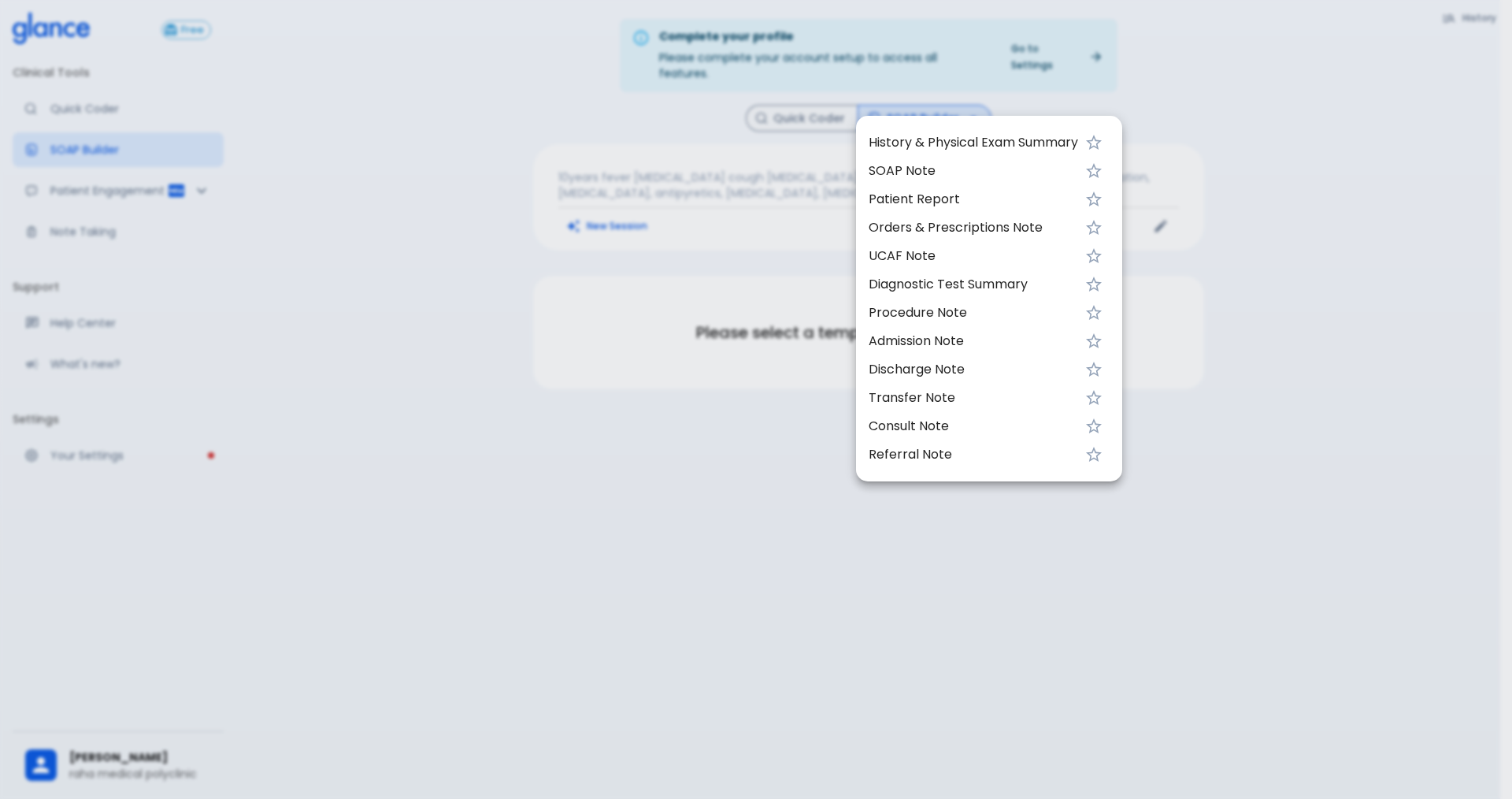
click at [918, 172] on span "SOAP Note" at bounding box center [973, 171] width 210 height 19
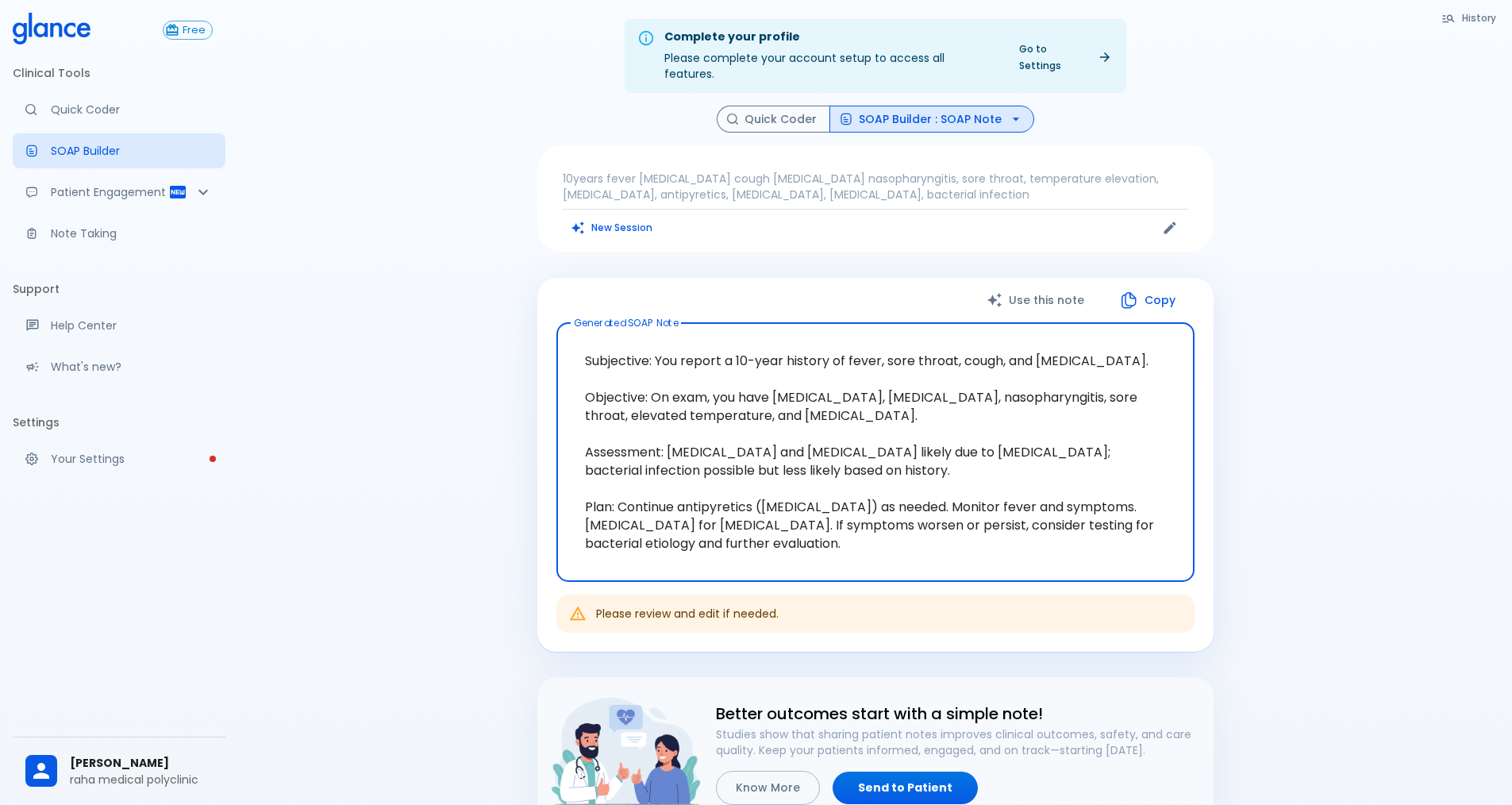
drag, startPoint x: 649, startPoint y: 378, endPoint x: 862, endPoint y: 421, distance: 217.3
click at [862, 421] on textarea "Subjective: You report a 10-year history of fever, sore throat, cough, and [MED…" at bounding box center [876, 452] width 616 height 232
click at [1349, 522] on div "Complete your profile Please complete your account setup to access all features…" at bounding box center [875, 487] width 1274 height 975
